Goal: Task Accomplishment & Management: Use online tool/utility

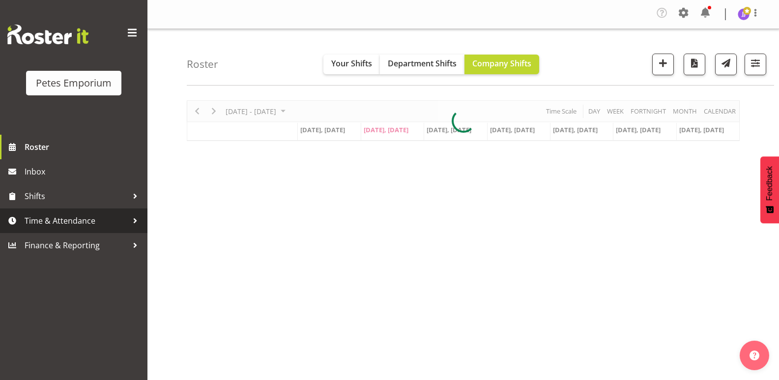
click at [55, 221] on span "Time & Attendance" at bounding box center [76, 220] width 103 height 15
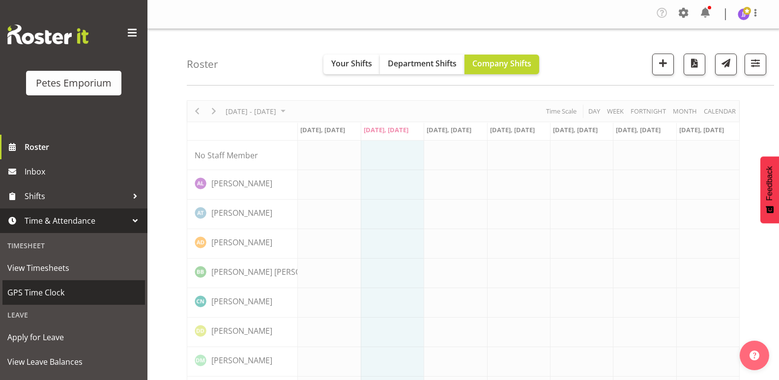
click at [46, 293] on span "GPS Time Clock" at bounding box center [73, 292] width 133 height 15
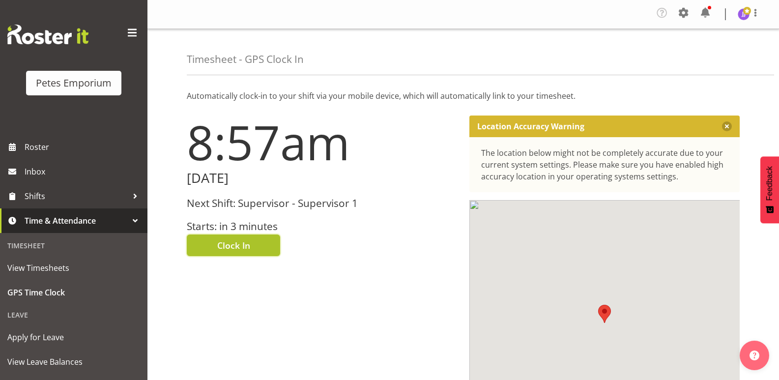
click at [214, 244] on button "Clock In" at bounding box center [233, 245] width 93 height 22
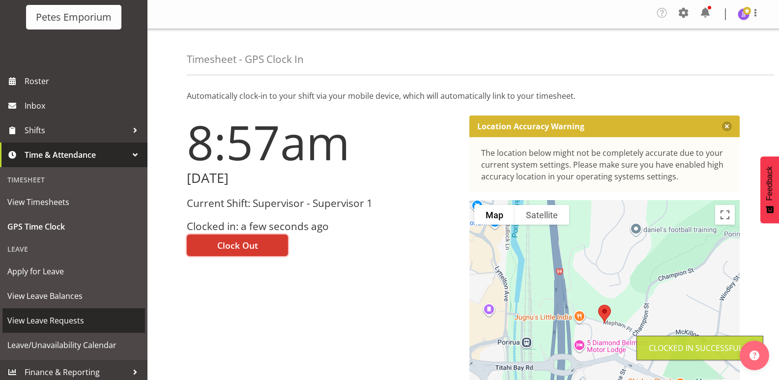
scroll to position [70, 0]
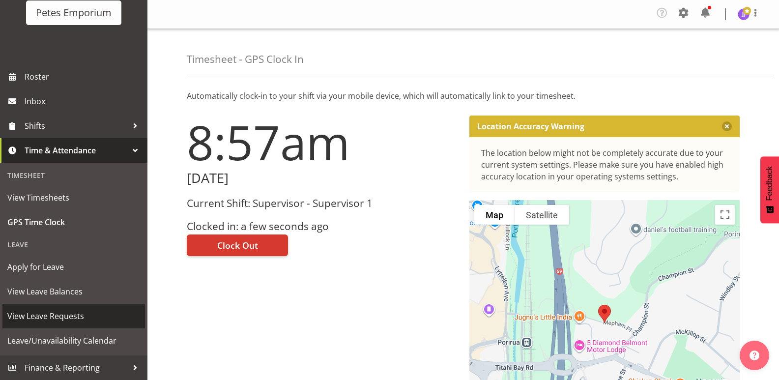
click at [72, 317] on span "View Leave Requests" at bounding box center [73, 316] width 133 height 15
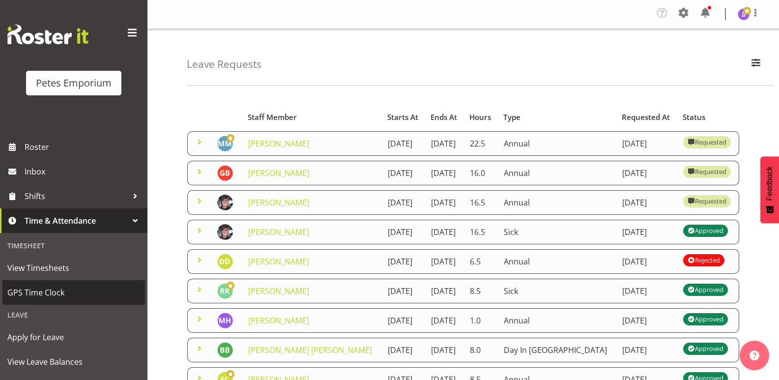
click at [51, 294] on span "GPS Time Clock" at bounding box center [73, 292] width 133 height 15
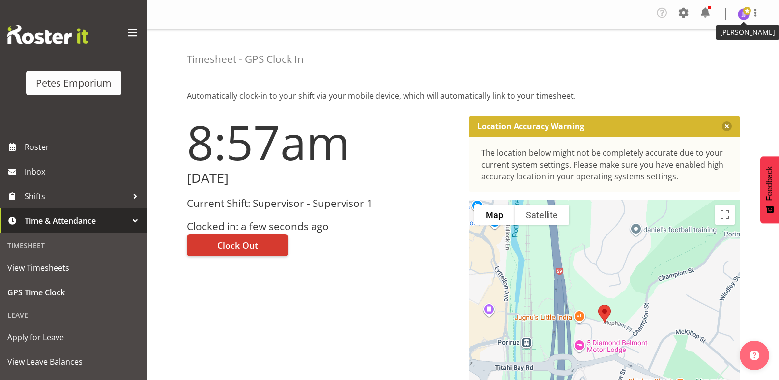
click at [745, 14] on span at bounding box center [747, 11] width 8 height 8
click at [709, 52] on link "Log Out" at bounding box center [714, 54] width 94 height 18
